Goal: Task Accomplishment & Management: Use online tool/utility

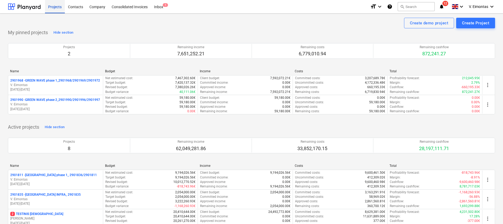
click at [57, 7] on div "Projects" at bounding box center [55, 6] width 20 height 13
click at [137, 9] on div "Consolidated Invoices" at bounding box center [129, 6] width 42 height 13
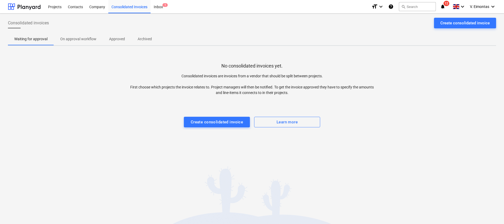
click at [227, 127] on button "Create consolidated invoice" at bounding box center [217, 122] width 66 height 11
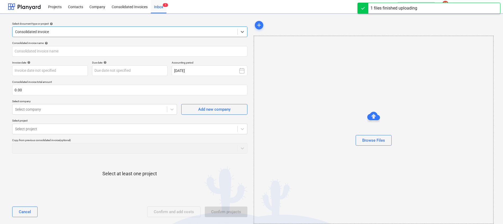
type input "LT1_LT2_LT3 2025-09-10 UAB Lorevitas Nr. 001437.pdf"
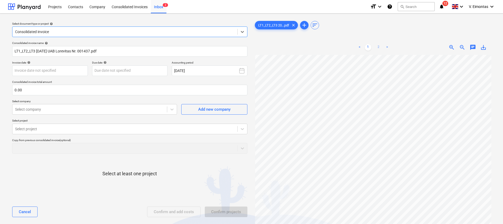
click at [378, 47] on link "2" at bounding box center [378, 47] width 6 height 6
click at [367, 47] on link "1" at bounding box center [368, 47] width 6 height 6
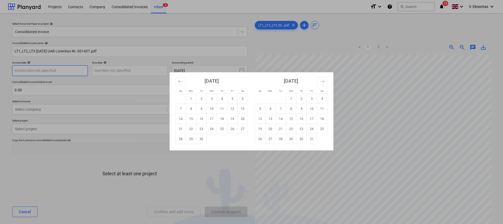
click at [71, 72] on body "Projects Contacts Company Consolidated Invoices Inbox 2 format_size keyboard_ar…" at bounding box center [251, 112] width 503 height 224
click at [71, 72] on div "Su Mo Tu We Th Fr Sa Su Mo Tu We Th Fr Sa August 2025 1 2 3 4 5 6 7 8 9 10 11 1…" at bounding box center [251, 112] width 503 height 224
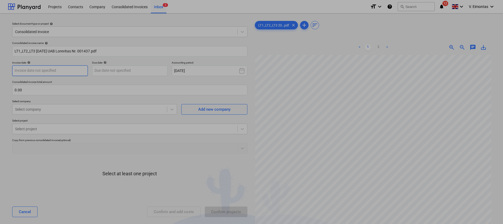
click at [71, 72] on body "Projects Contacts Company Consolidated Invoices Inbox 2 format_size keyboard_ar…" at bounding box center [251, 112] width 503 height 224
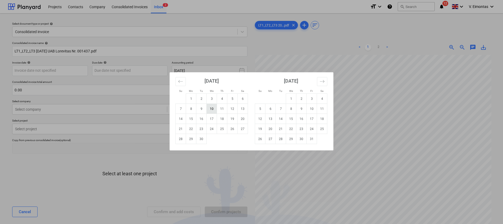
click at [212, 109] on td "10" at bounding box center [211, 109] width 10 height 10
type input "10 Sep 2025"
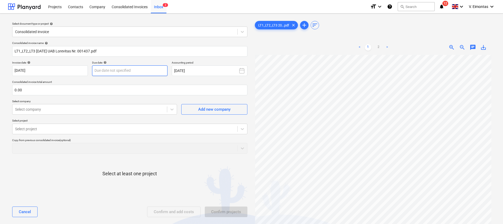
click at [147, 73] on body "Projects Contacts Company Consolidated Invoices Inbox 2 format_size keyboard_ar…" at bounding box center [251, 112] width 503 height 224
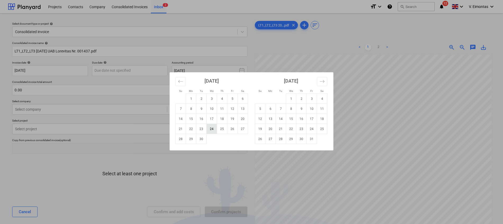
click at [215, 130] on td "24" at bounding box center [211, 129] width 10 height 10
type input "24 Sep 2025"
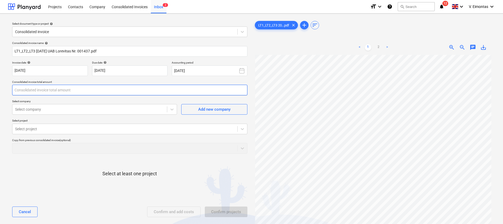
click at [80, 92] on input "text" at bounding box center [129, 90] width 235 height 11
type input "1,515.55"
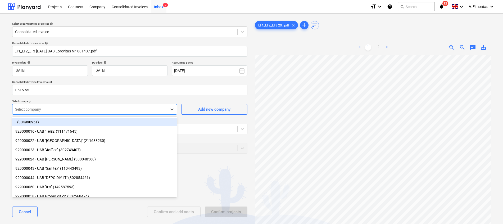
click at [98, 111] on div at bounding box center [89, 109] width 149 height 5
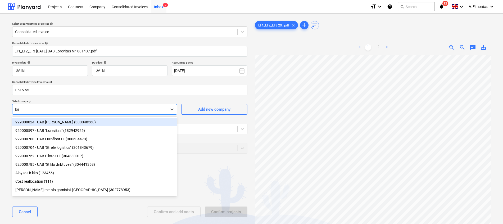
type input "lore"
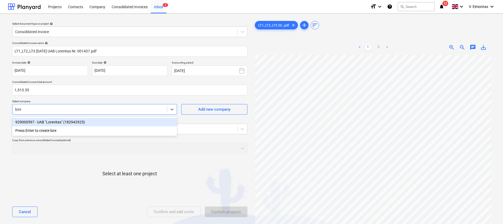
click at [99, 122] on div "929000597 - UAB "Lorevitas" (182942925)" at bounding box center [94, 122] width 165 height 8
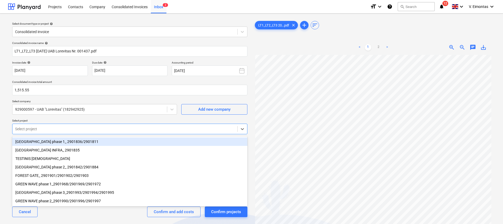
click at [63, 128] on div at bounding box center [124, 128] width 219 height 5
click at [62, 141] on div "[GEOGRAPHIC_DATA] phase 1_ 2901836/2901811" at bounding box center [129, 141] width 235 height 8
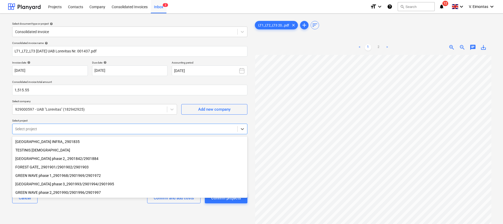
click at [65, 185] on div "[GEOGRAPHIC_DATA] phase 3_2901993/2901994/2901995" at bounding box center [129, 184] width 235 height 8
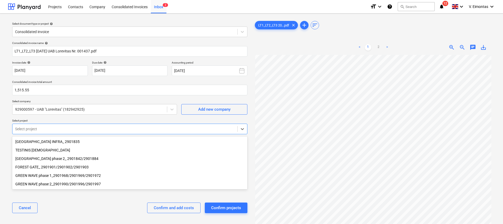
click at [52, 159] on div "[GEOGRAPHIC_DATA] phase 2_ 2901842/2901884" at bounding box center [129, 158] width 235 height 8
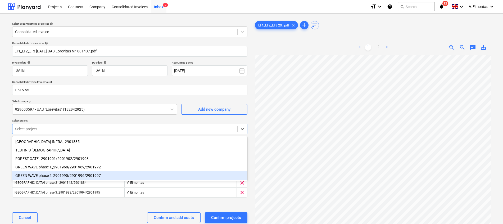
click at [67, 211] on div "Cancel Confirm and add costs Confirm projects" at bounding box center [129, 217] width 235 height 19
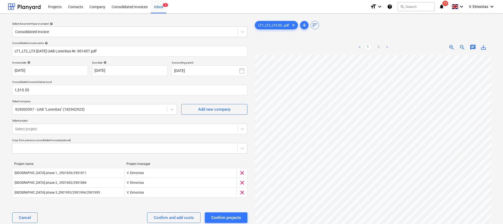
click at [80, 206] on div "Consolidated invoice name help LT1_LT2_LT3 2025-09-10 UAB Lorevitas Nr. 001437.…" at bounding box center [129, 134] width 239 height 190
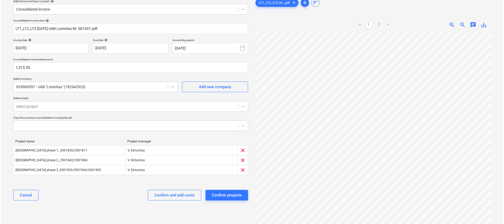
scroll to position [46, 0]
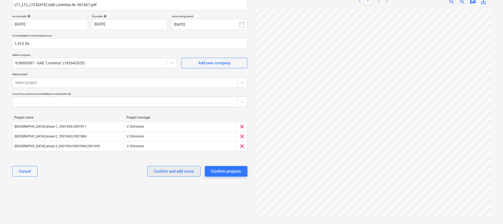
click at [177, 171] on div "Confirm and add costs" at bounding box center [174, 171] width 40 height 7
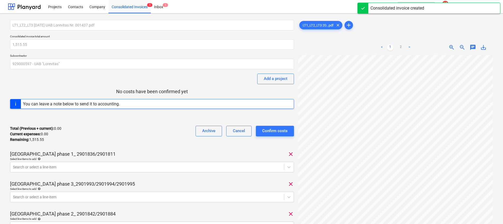
scroll to position [79, 0]
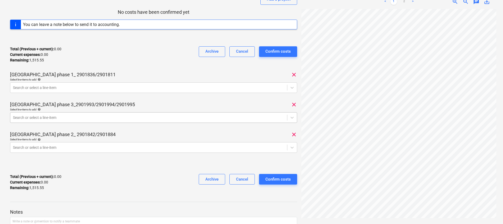
click at [71, 117] on div at bounding box center [148, 117] width 271 height 5
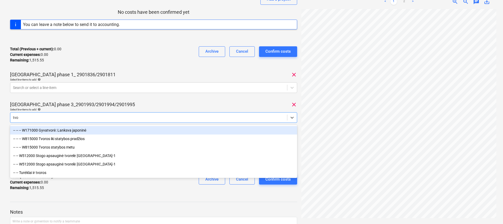
type input "tvor"
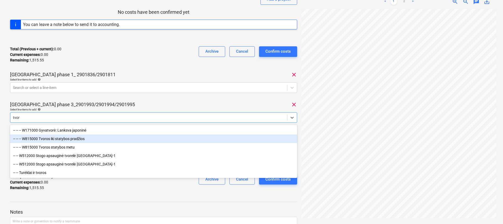
click at [81, 137] on div "-- -- -- W815000 Tvoros iki statybos pradžios" at bounding box center [153, 138] width 287 height 8
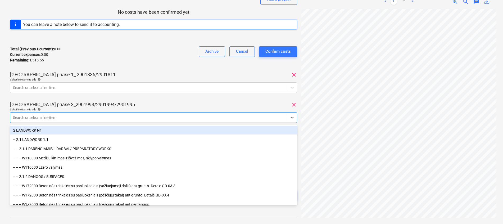
click at [178, 99] on div "LT1_LT2_LT3 2025-09-10 UAB Lorevitas Nr. 001437.pdf Consolidated invoice total …" at bounding box center [153, 76] width 287 height 270
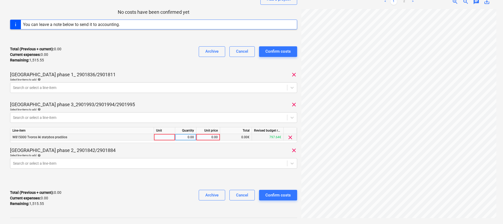
click at [165, 137] on div at bounding box center [164, 137] width 21 height 7
type input "kompl."
click at [404, 2] on link "2" at bounding box center [404, 1] width 6 height 6
click at [182, 136] on div "0.00" at bounding box center [185, 137] width 17 height 7
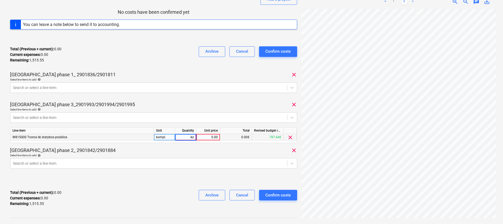
type input "k"
type input "1"
type input "608"
click at [145, 194] on div "Total (Previous + current) : 0.00 Current expenses : 0.00 Remaining : 1,515.55 …" at bounding box center [153, 197] width 287 height 25
click at [93, 144] on body "Projects Contacts Company Consolidated Invoices 1 Inbox 1 format_size keyboard_…" at bounding box center [251, 33] width 503 height 224
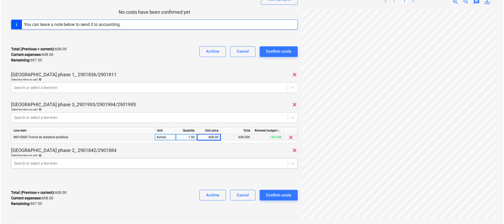
scroll to position [109, 0]
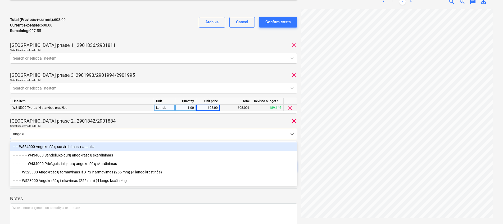
type input "angokra"
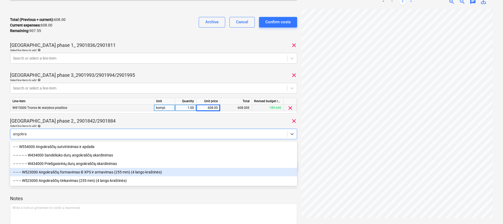
click at [83, 170] on div "-- -- -- W523000 Angokraščių formavimas iš XPS ir armavimas (255 mm) (4 lango k…" at bounding box center [153, 172] width 287 height 8
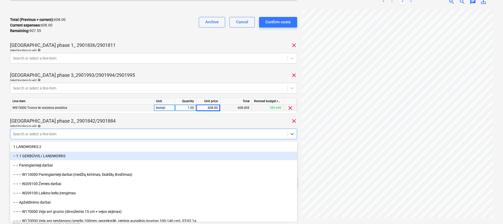
click at [243, 75] on div "LAKE TOWN phase 3_2901993/2901994/2901995 clear" at bounding box center [153, 75] width 287 height 6
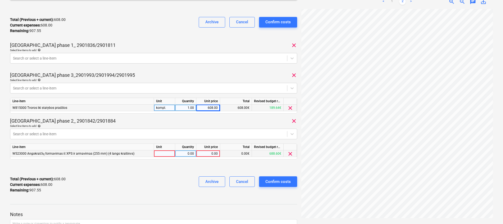
click at [163, 155] on div at bounding box center [164, 153] width 21 height 7
type input "kompl."
click at [188, 154] on div "0.00" at bounding box center [185, 153] width 17 height 7
type input "ą"
type input "1"
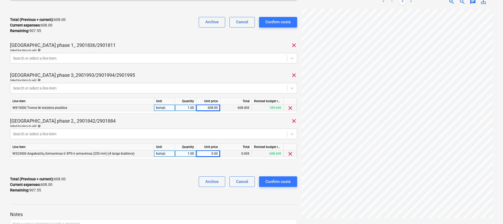
click at [204, 154] on div "0.00" at bounding box center [207, 153] width 19 height 7
type input "402.55"
click at [173, 182] on div "Total (Previous + current) : 1,010.55 Current expenses : 1,010.55 Remaining : 5…" at bounding box center [153, 184] width 287 height 25
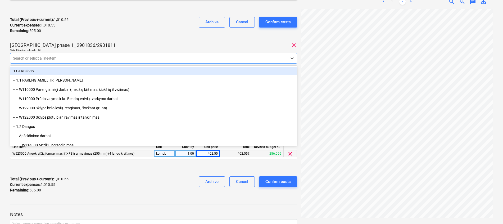
click at [77, 60] on div at bounding box center [148, 58] width 271 height 5
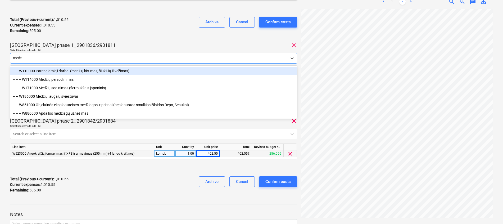
type input "medži"
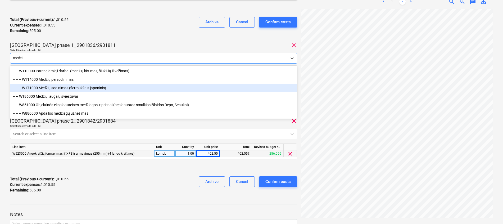
click at [75, 87] on div "-- -- -- W171000 Medžių sodinimas (šermukšnis japoninis)" at bounding box center [153, 88] width 287 height 8
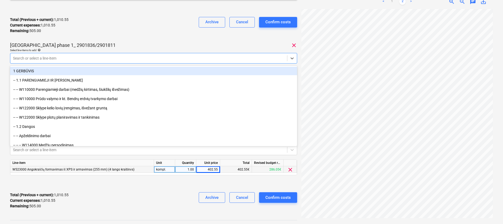
click at [131, 33] on div "Total (Previous + current) : 1,010.55 Current expenses : 1,010.55 Remaining : 5…" at bounding box center [153, 25] width 287 height 25
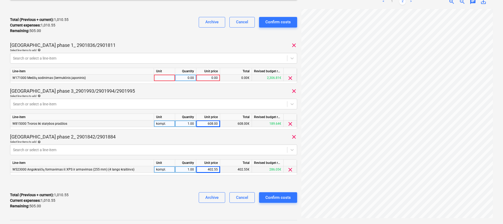
click at [162, 80] on div at bounding box center [164, 78] width 21 height 7
type input "kompl."
type input "1"
type input "5"
drag, startPoint x: 206, startPoint y: 77, endPoint x: 234, endPoint y: 76, distance: 28.6
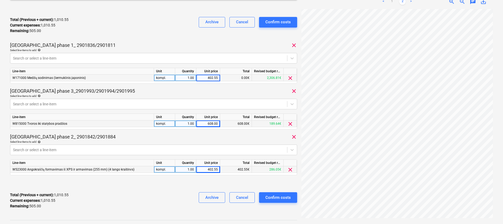
click at [0, 0] on div "W171000 Medžių sodinimas (šermukšnis japoninis) kompl. 1.00 402.55 0.00€ 2,306.…" at bounding box center [0, 0] width 0 height 0
type input "276.55"
click at [148, 28] on div "Total (Previous + current) : 1,287.10 Current expenses : 1,287.10 Remaining : 2…" at bounding box center [153, 25] width 287 height 25
click at [209, 168] on div "402.55" at bounding box center [207, 169] width 19 height 7
click at [188, 186] on div at bounding box center [153, 183] width 287 height 8
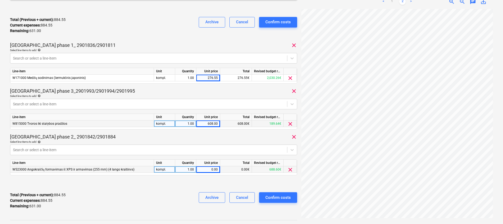
click at [209, 168] on div "0.00" at bounding box center [207, 169] width 19 height 7
type input "631"
click at [149, 195] on div "Total (Previous + current) : 884.55 Current expenses : 884.55 Remaining : 631.0…" at bounding box center [153, 200] width 287 height 25
click at [281, 199] on div "Confirm costs" at bounding box center [277, 197] width 25 height 7
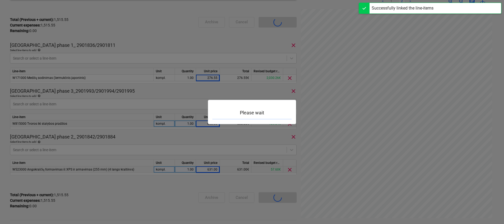
scroll to position [46, 0]
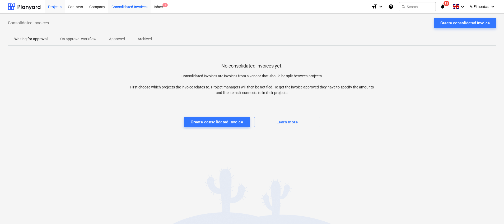
click at [51, 9] on div "Projects" at bounding box center [55, 6] width 20 height 13
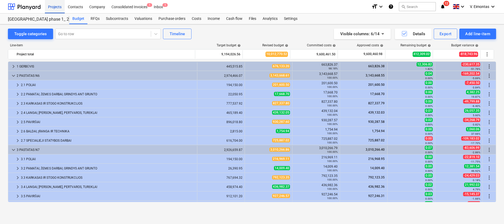
click at [59, 6] on div "Projects" at bounding box center [55, 6] width 20 height 13
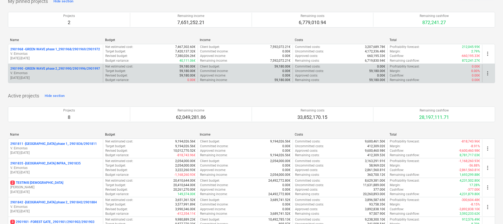
scroll to position [79, 0]
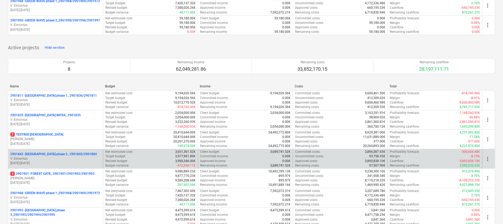
click at [60, 153] on p "2901842 - [GEOGRAPHIC_DATA] phase 2_ 2901842/2901884" at bounding box center [53, 154] width 86 height 4
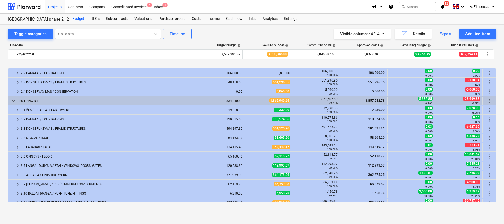
scroll to position [79, 0]
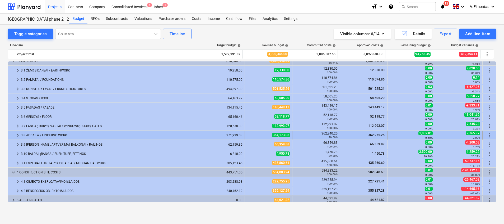
click at [316, 134] on div "362,340.25 99.50%" at bounding box center [316, 134] width 43 height 7
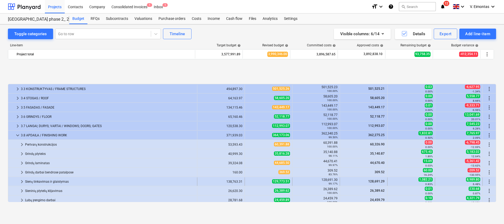
scroll to position [119, 0]
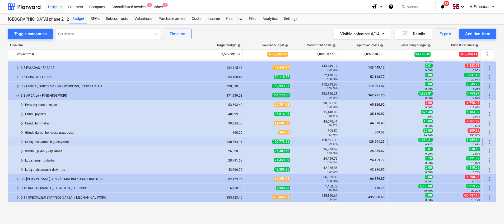
click at [332, 141] on div "128,691.30 99.17%" at bounding box center [316, 141] width 43 height 7
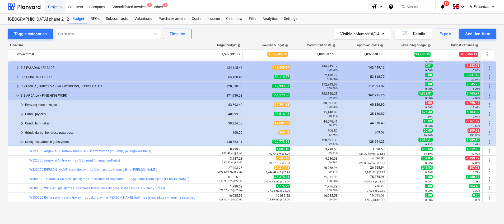
click at [52, 6] on div "Projects" at bounding box center [55, 6] width 20 height 13
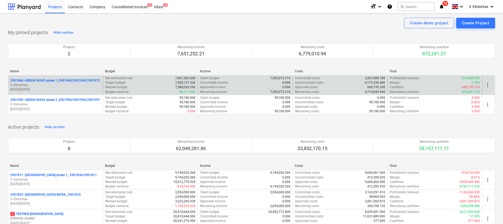
click at [50, 80] on p "2901968 - GREEN WAVE phase 1_2901968/2901969/2901972" at bounding box center [55, 80] width 90 height 4
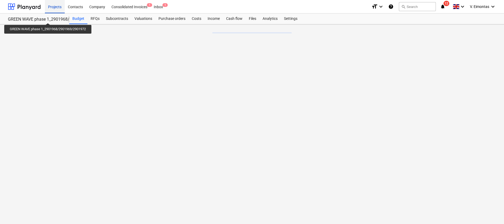
click at [54, 6] on div "Projects" at bounding box center [55, 6] width 20 height 13
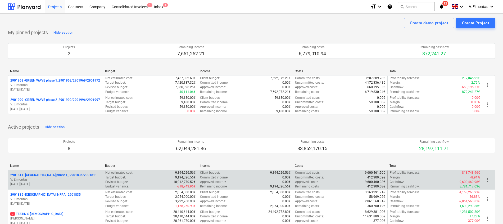
click at [56, 176] on p "2901811 - [GEOGRAPHIC_DATA] phase 1_ 2901836/2901811" at bounding box center [53, 175] width 86 height 4
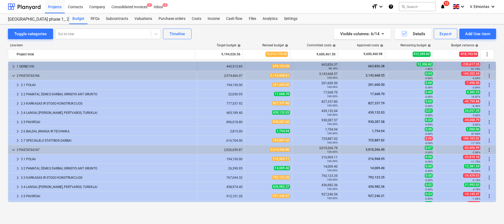
click at [48, 62] on div "1 GERBŪVIS" at bounding box center [106, 66] width 178 height 8
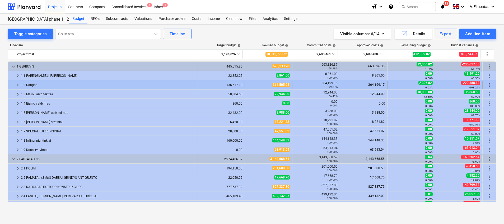
click at [281, 85] on span "366,505.98" at bounding box center [281, 84] width 18 height 4
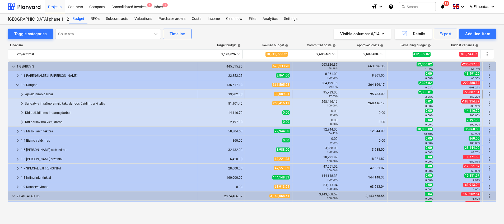
click at [277, 92] on span "98,089.81" at bounding box center [282, 94] width 16 height 4
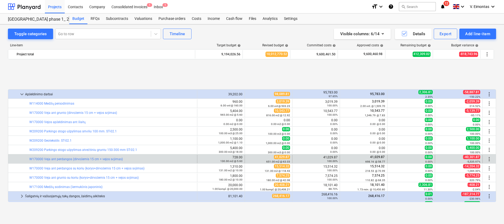
scroll to position [40, 0]
